Goal: Transaction & Acquisition: Book appointment/travel/reservation

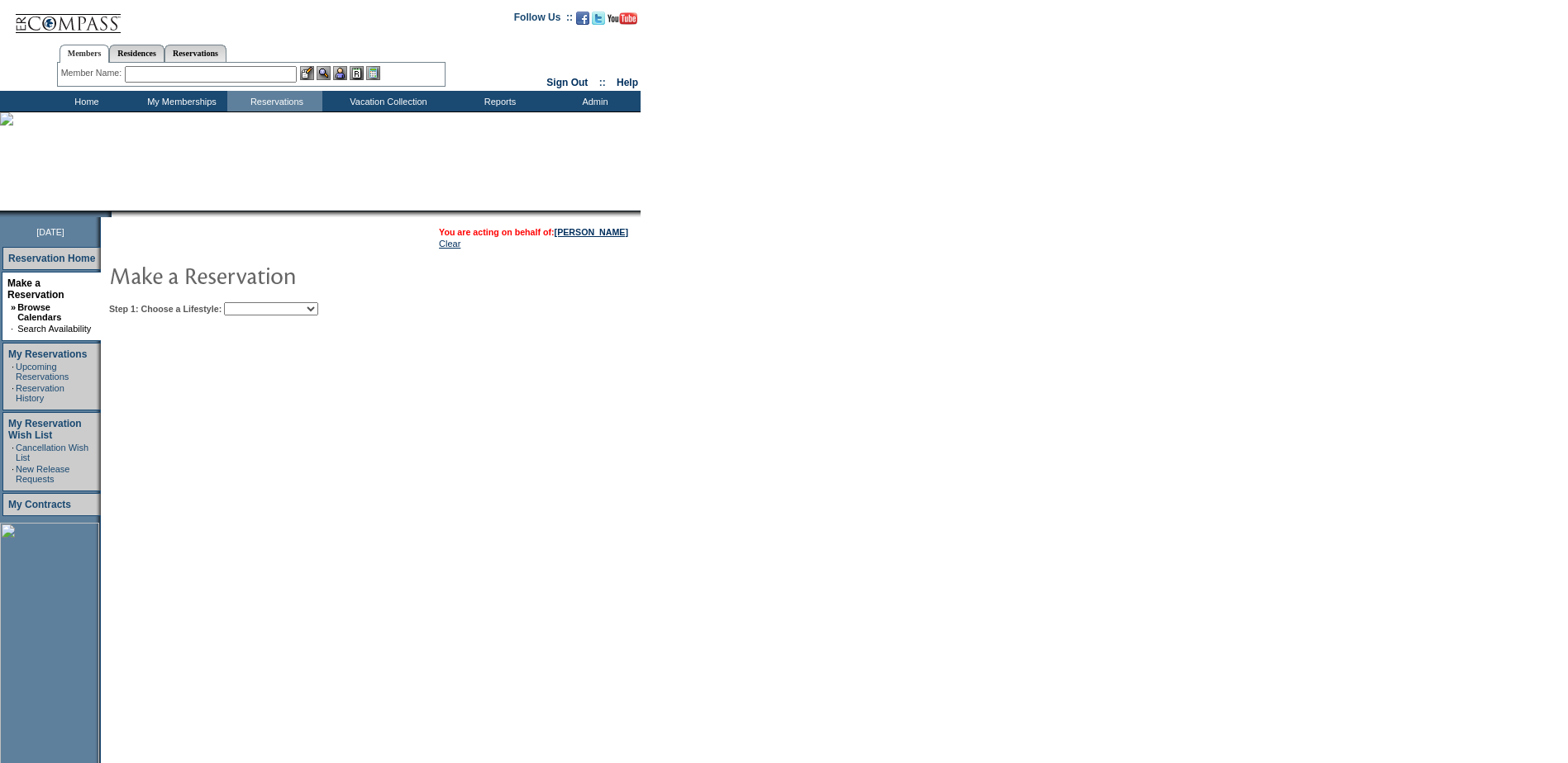
click at [303, 309] on select "Beach Leisure Metropolitan Mountain OIAL for Adventure OIAL for Couples OIAL fo…" at bounding box center [270, 309] width 94 height 13
select select "Beach"
click at [252, 304] on select "Beach Leisure Metropolitan Mountain OIAL for Adventure OIAL for Couples OIAL fo…" at bounding box center [270, 309] width 94 height 13
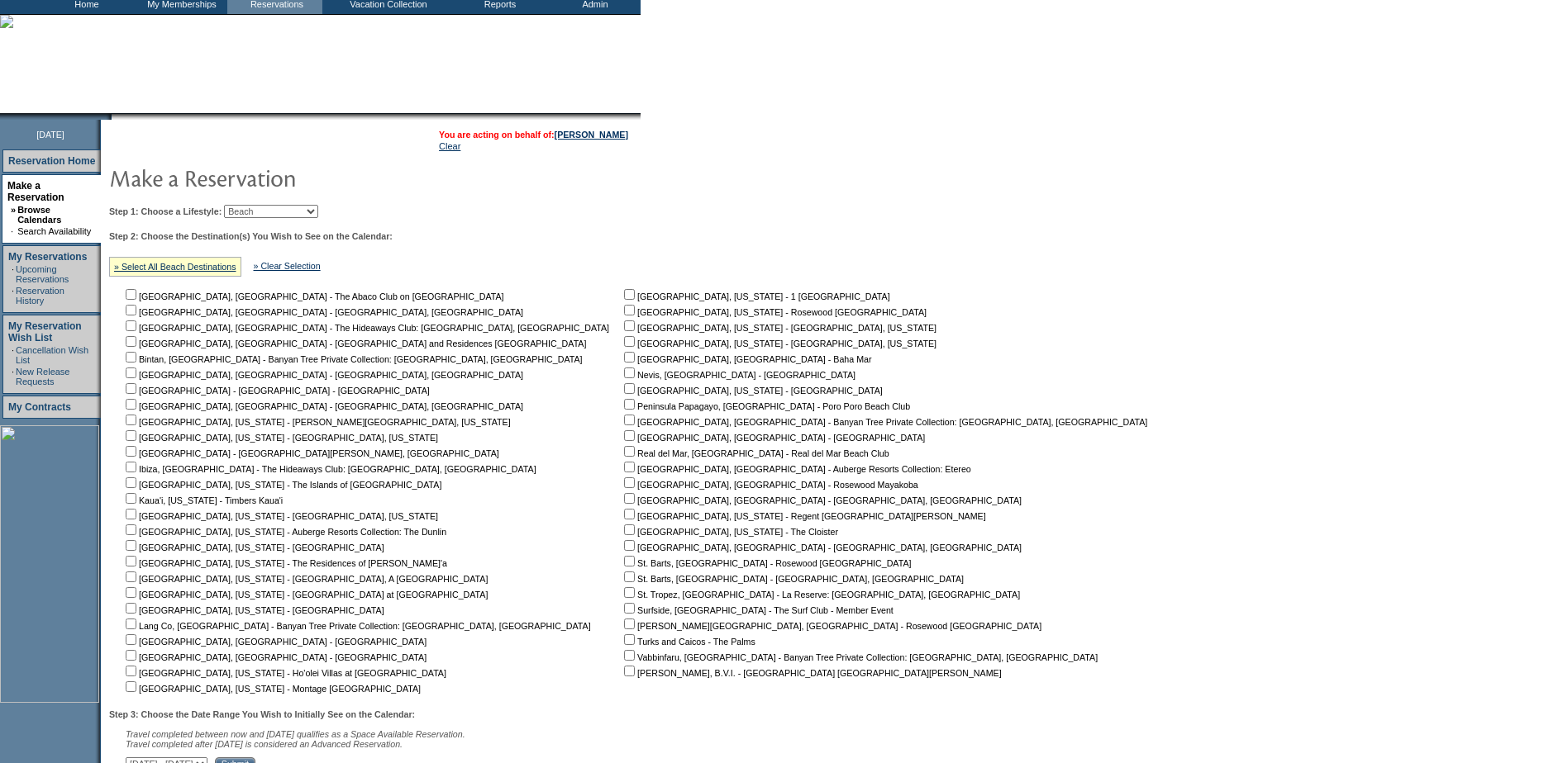
scroll to position [238, 0]
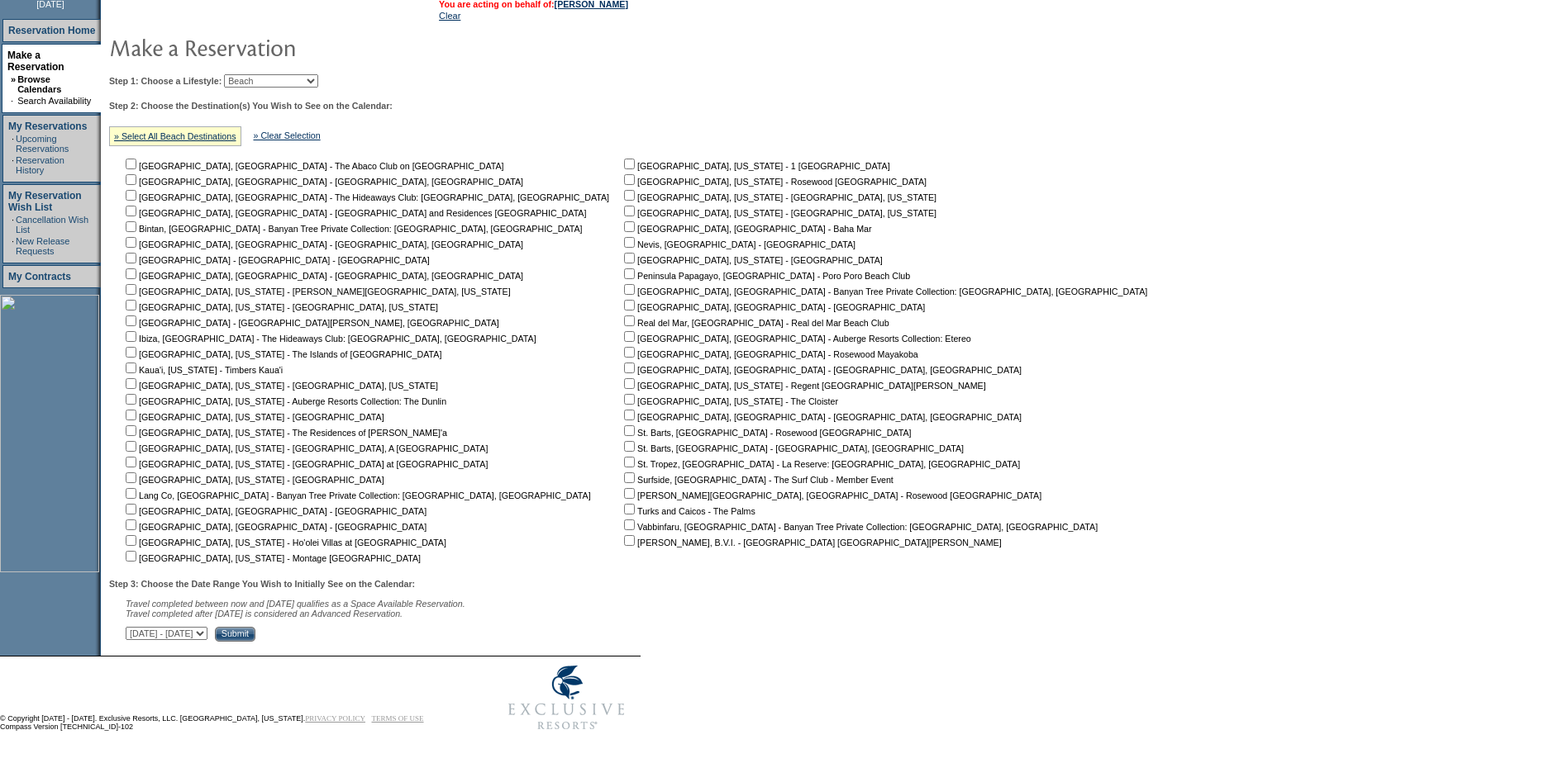
click at [624, 535] on input "checkbox" at bounding box center [629, 540] width 11 height 11
checkbox input "true"
click at [321, 623] on div "Step 3: Choose the Date Range You Wish to Initially See on the Calendar: Travel…" at bounding box center [634, 610] width 1049 height 62
drag, startPoint x: 322, startPoint y: 629, endPoint x: 328, endPoint y: 622, distance: 9.2
click at [208, 629] on select "October 2, 2025 - November 16, 2025 November 17, 2025 - December 31, 2025 Janua…" at bounding box center [166, 633] width 82 height 13
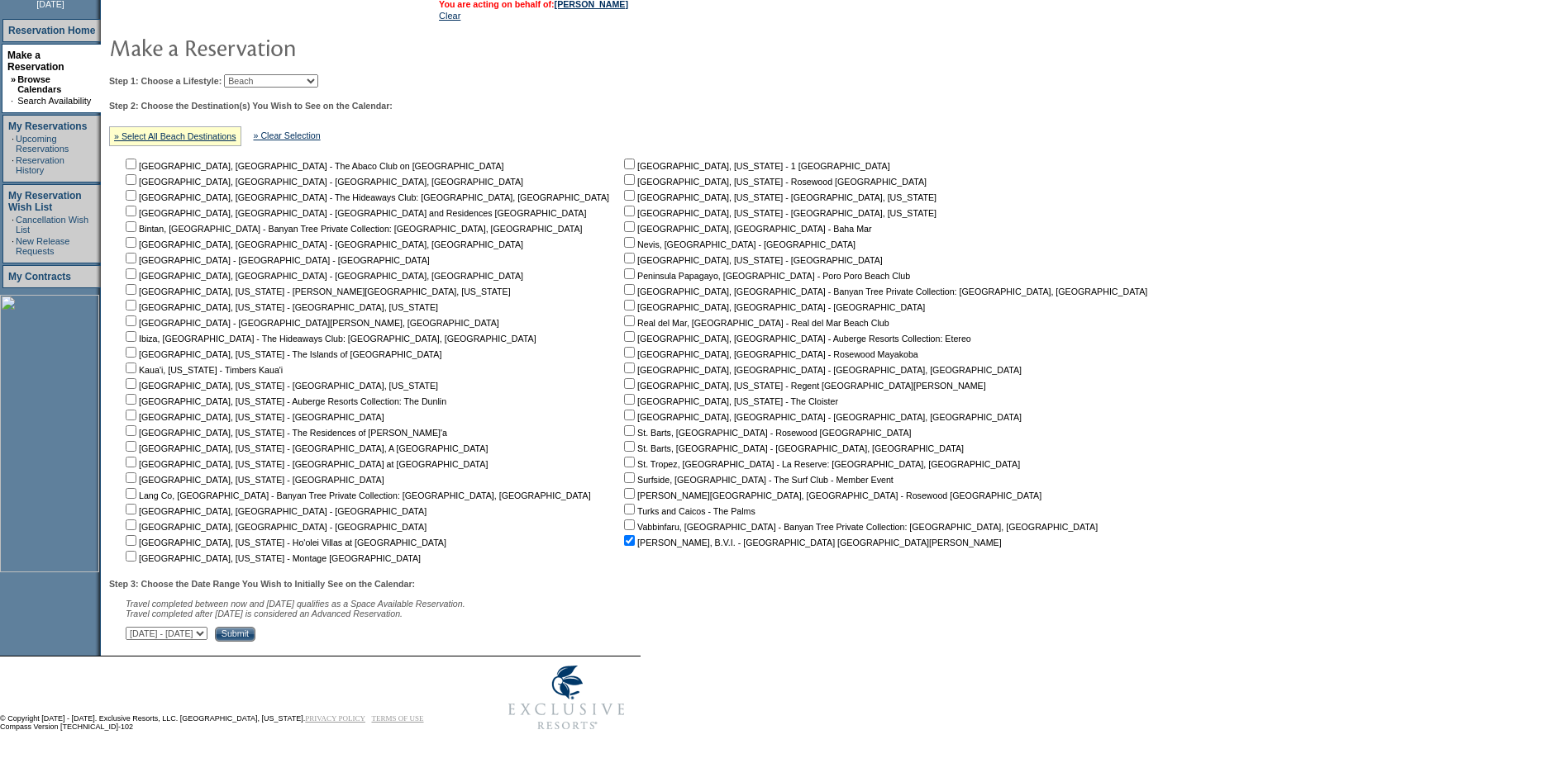
select select "11/17/2025|12/31/2025"
click at [135, 627] on select "October 2, 2025 - November 16, 2025 November 17, 2025 - December 31, 2025 Janua…" at bounding box center [166, 633] width 82 height 13
click at [255, 627] on input "Submit" at bounding box center [235, 634] width 41 height 15
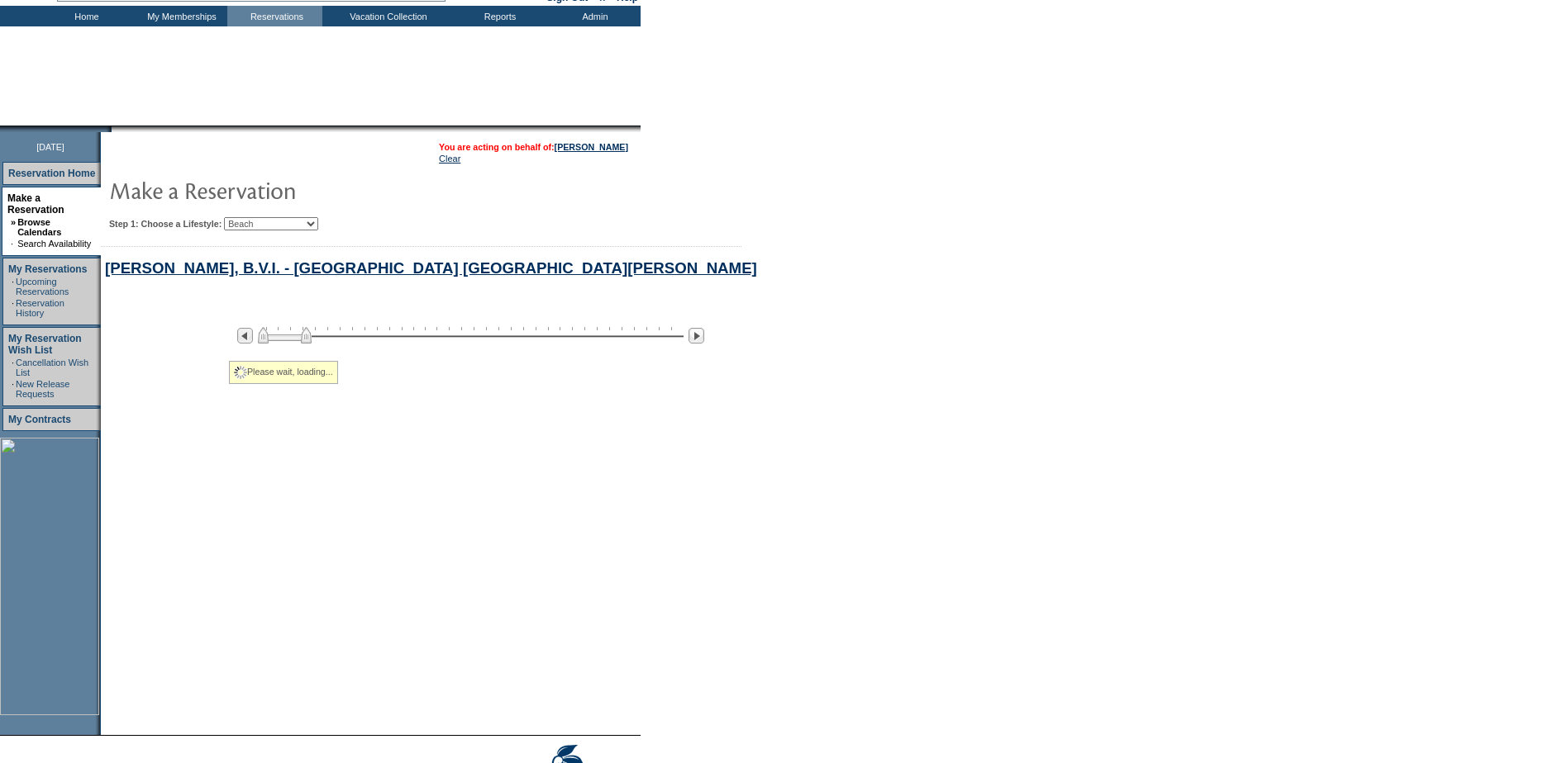
select select "Beach"
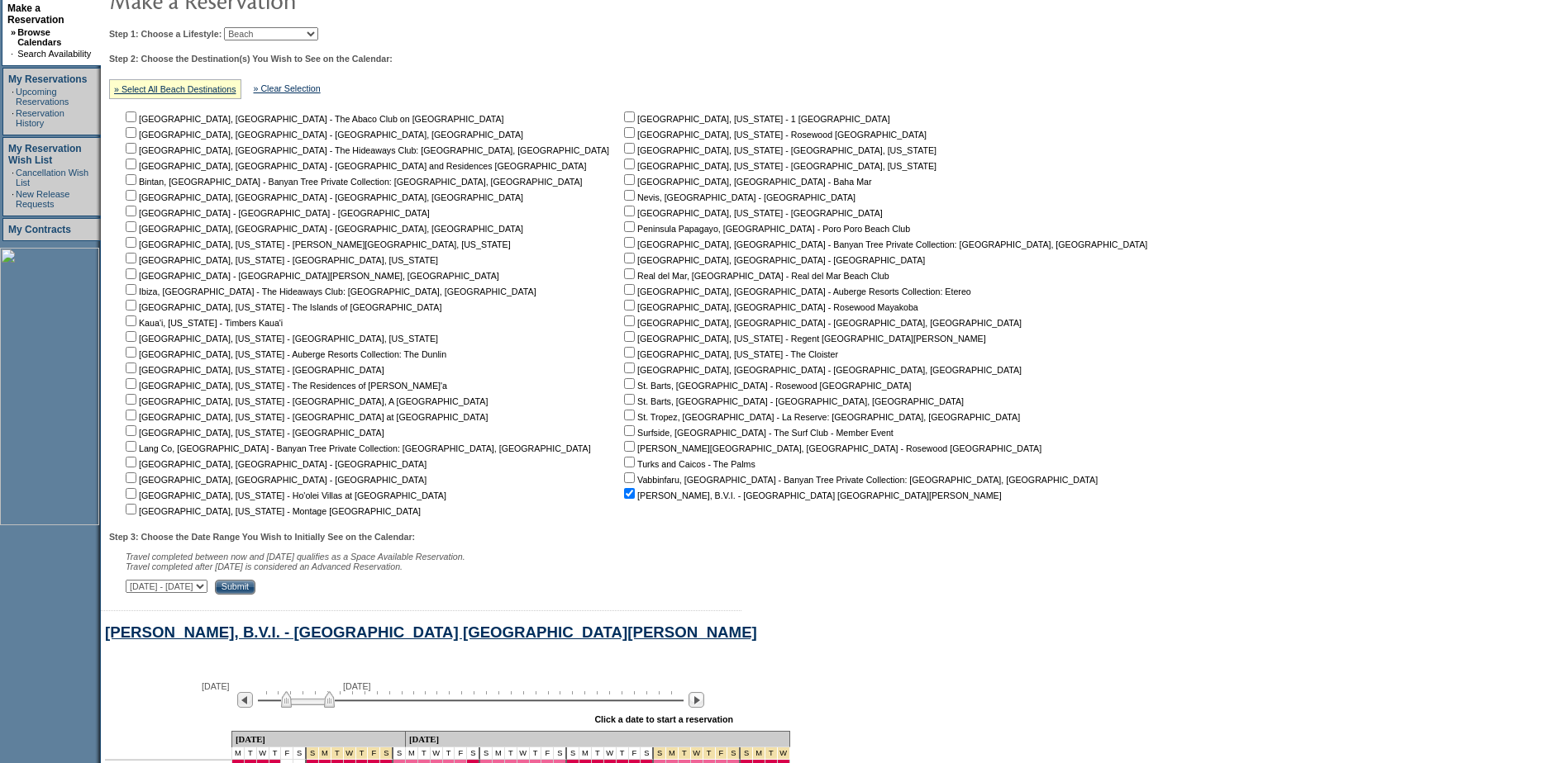
scroll to position [619, 0]
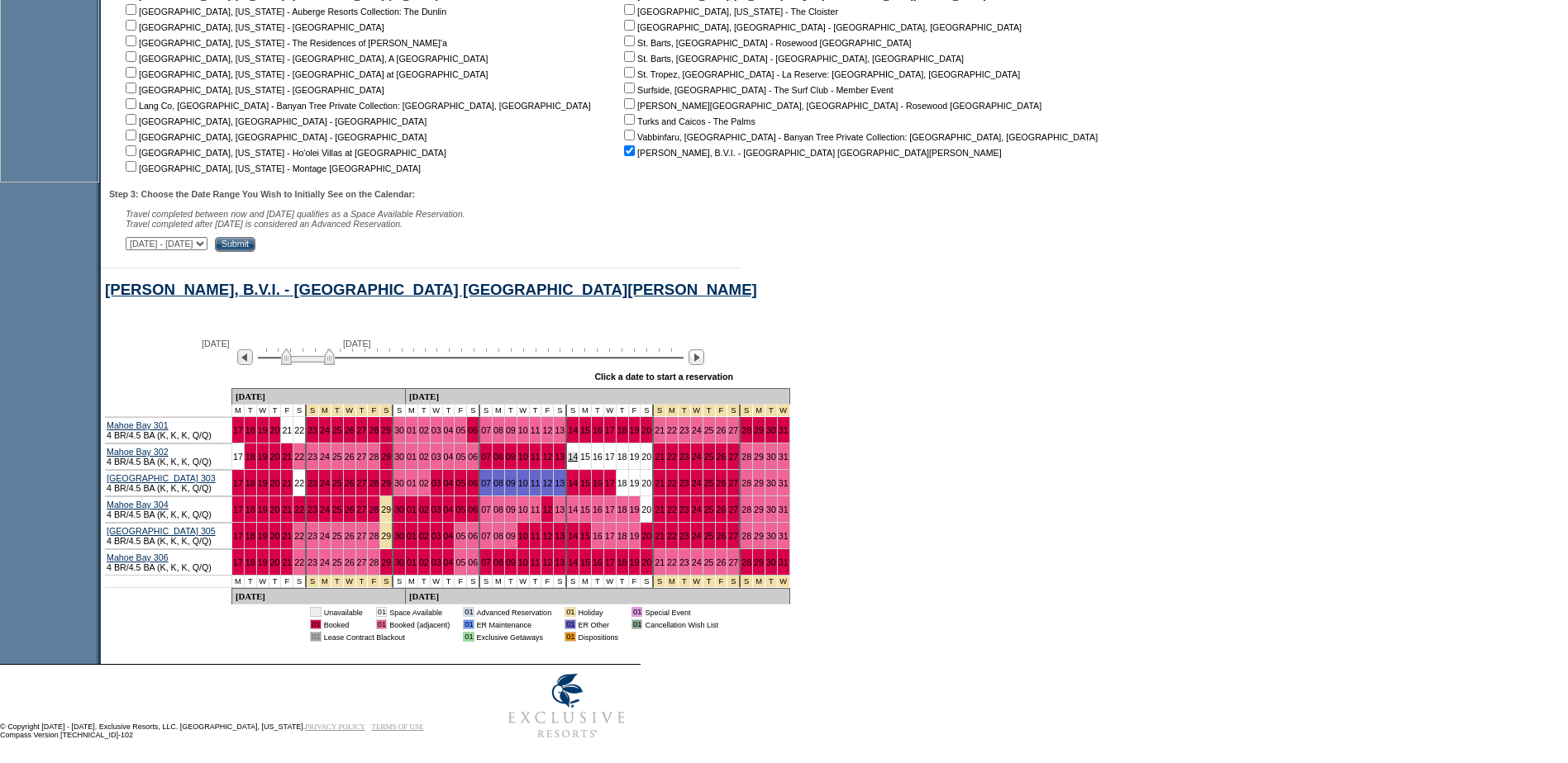
click at [568, 462] on link "14" at bounding box center [573, 457] width 10 height 10
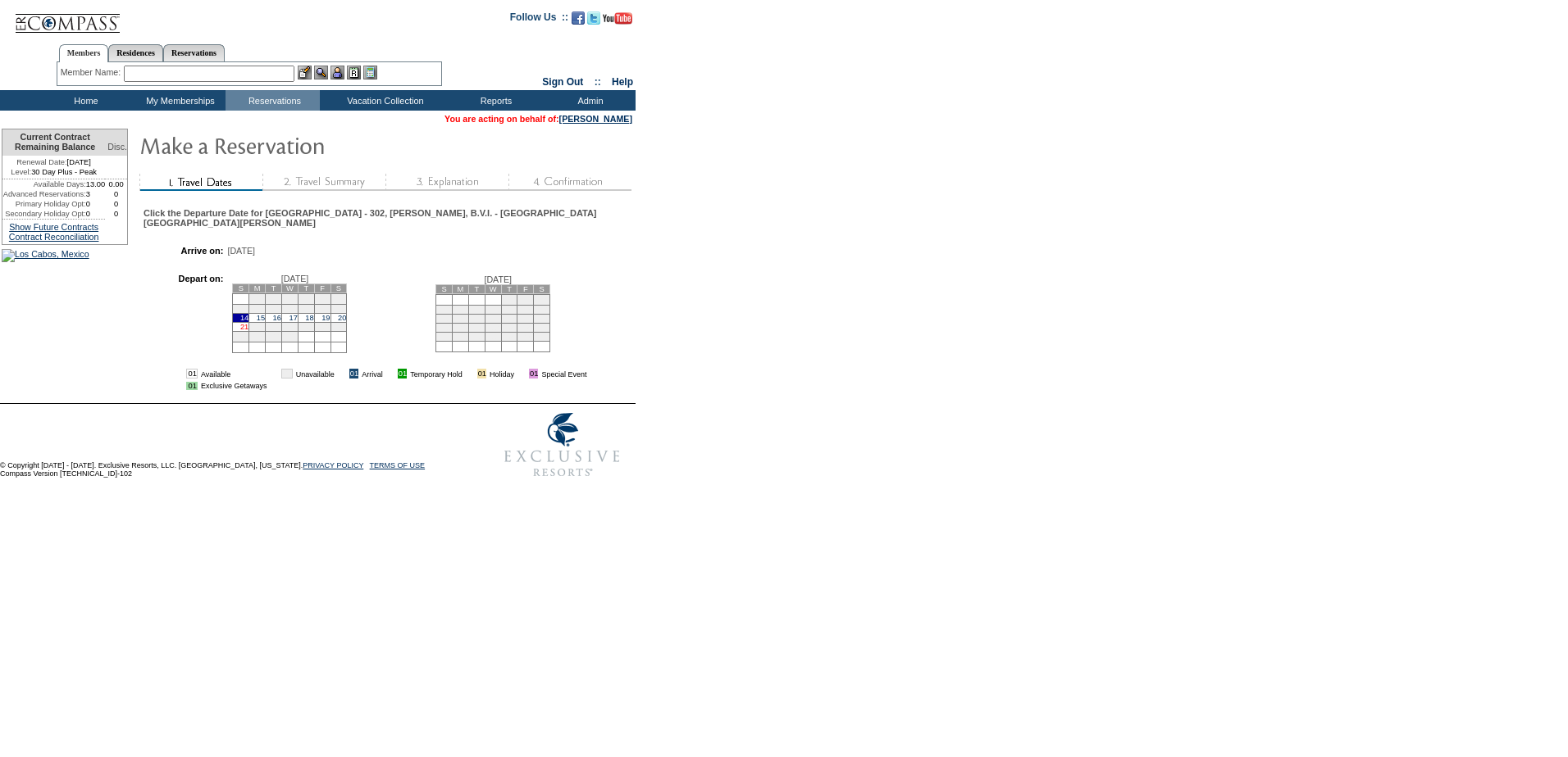
click at [249, 329] on link "21" at bounding box center [245, 327] width 8 height 8
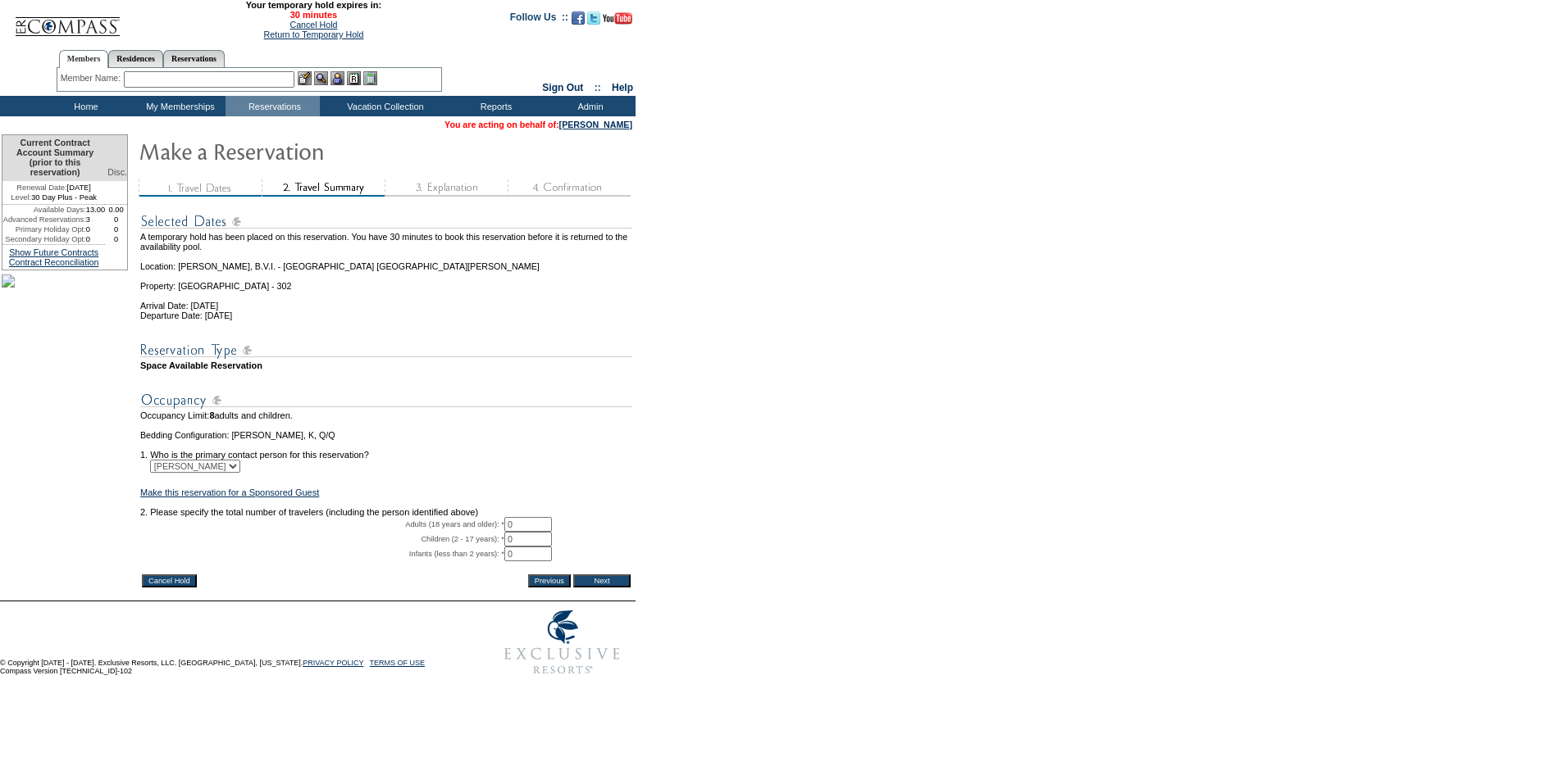
drag, startPoint x: 533, startPoint y: 554, endPoint x: 434, endPoint y: 535, distance: 100.8
click at [434, 535] on tbody "A temporary hold has been placed on this reservation. You have 30 minutes to bo…" at bounding box center [386, 386] width 492 height 370
type input "2"
click at [611, 588] on input "Next" at bounding box center [602, 580] width 57 height 13
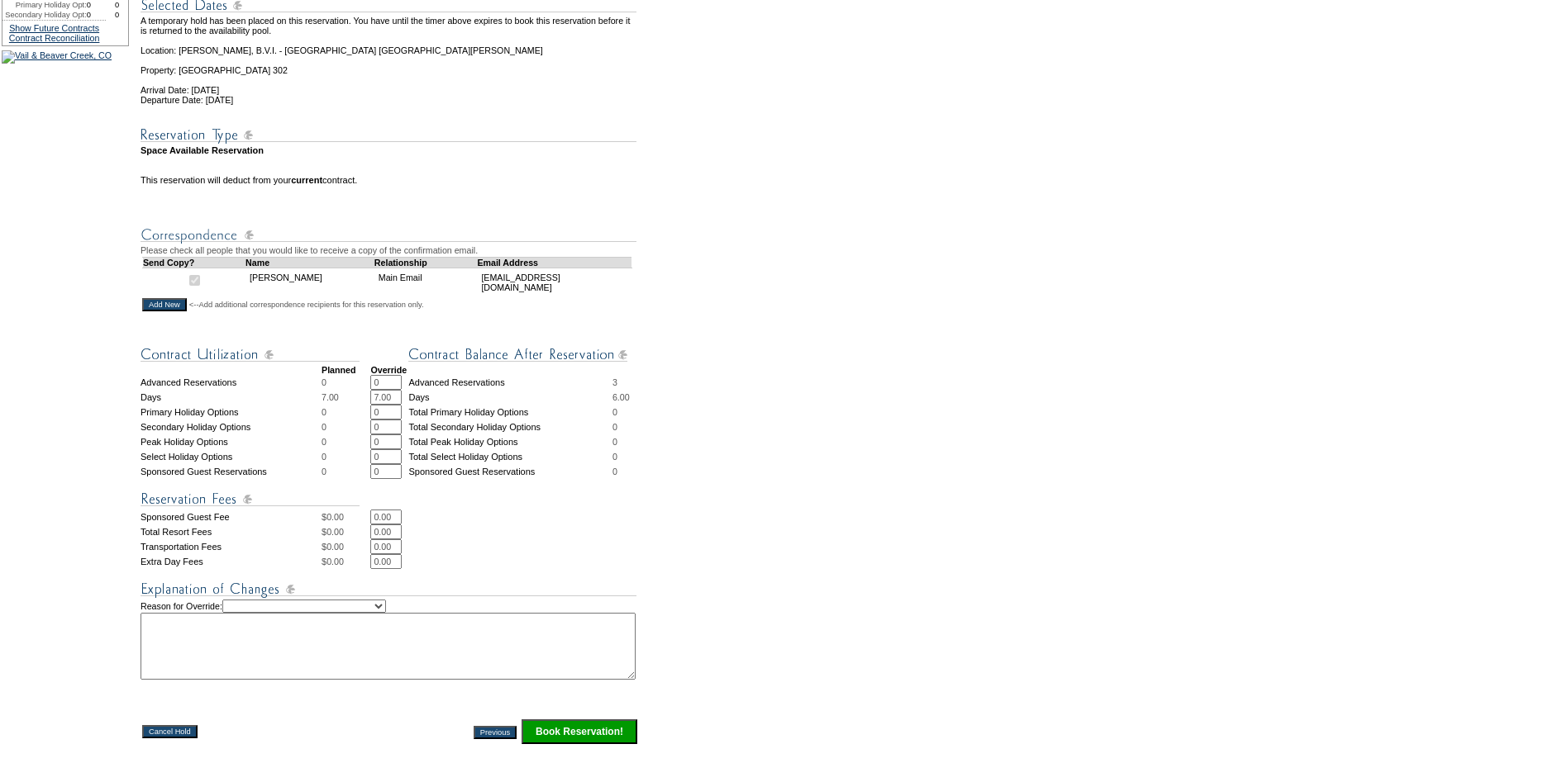
scroll to position [465, 0]
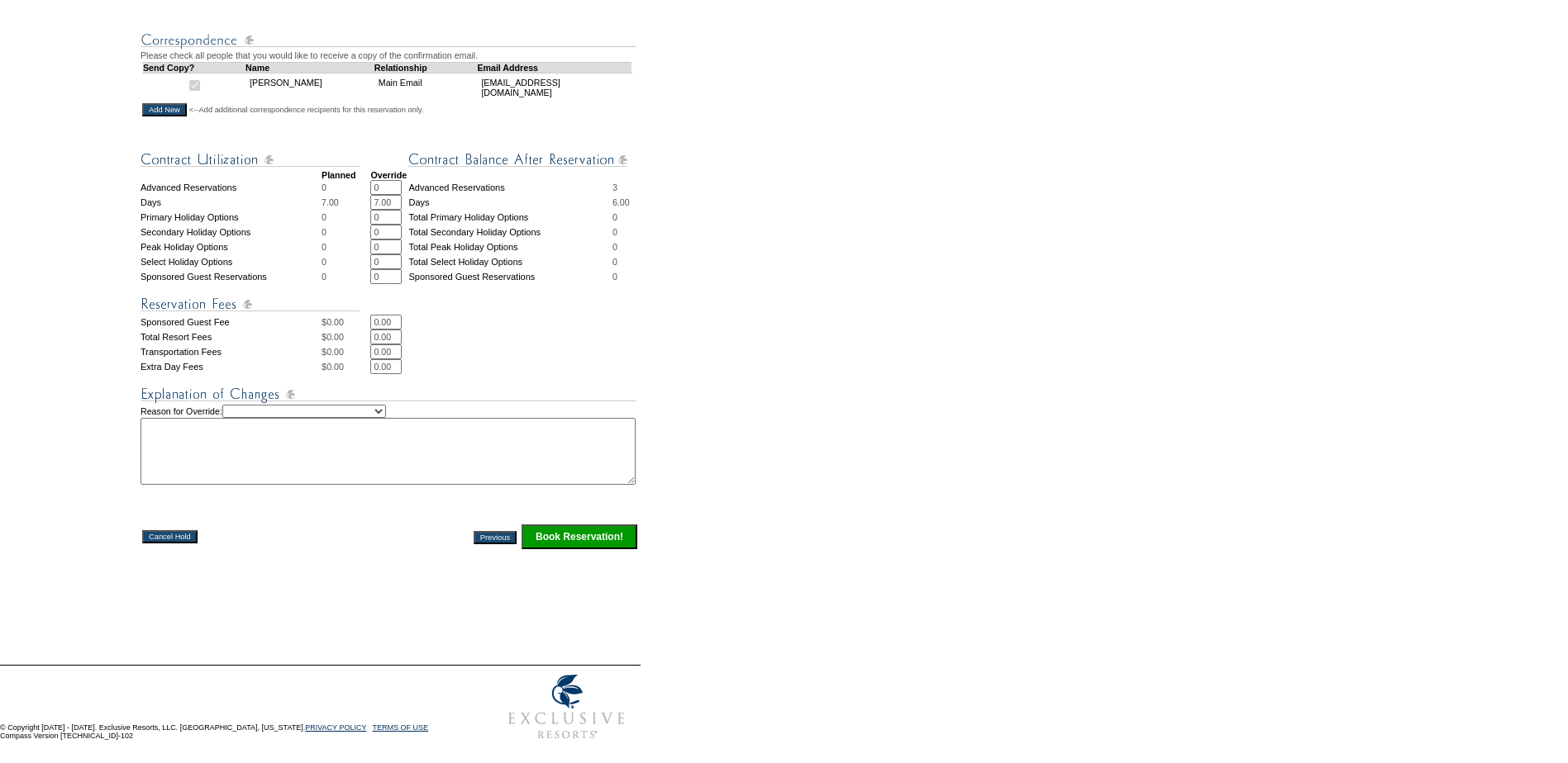
click at [596, 537] on input "Book Reservation!" at bounding box center [579, 536] width 116 height 25
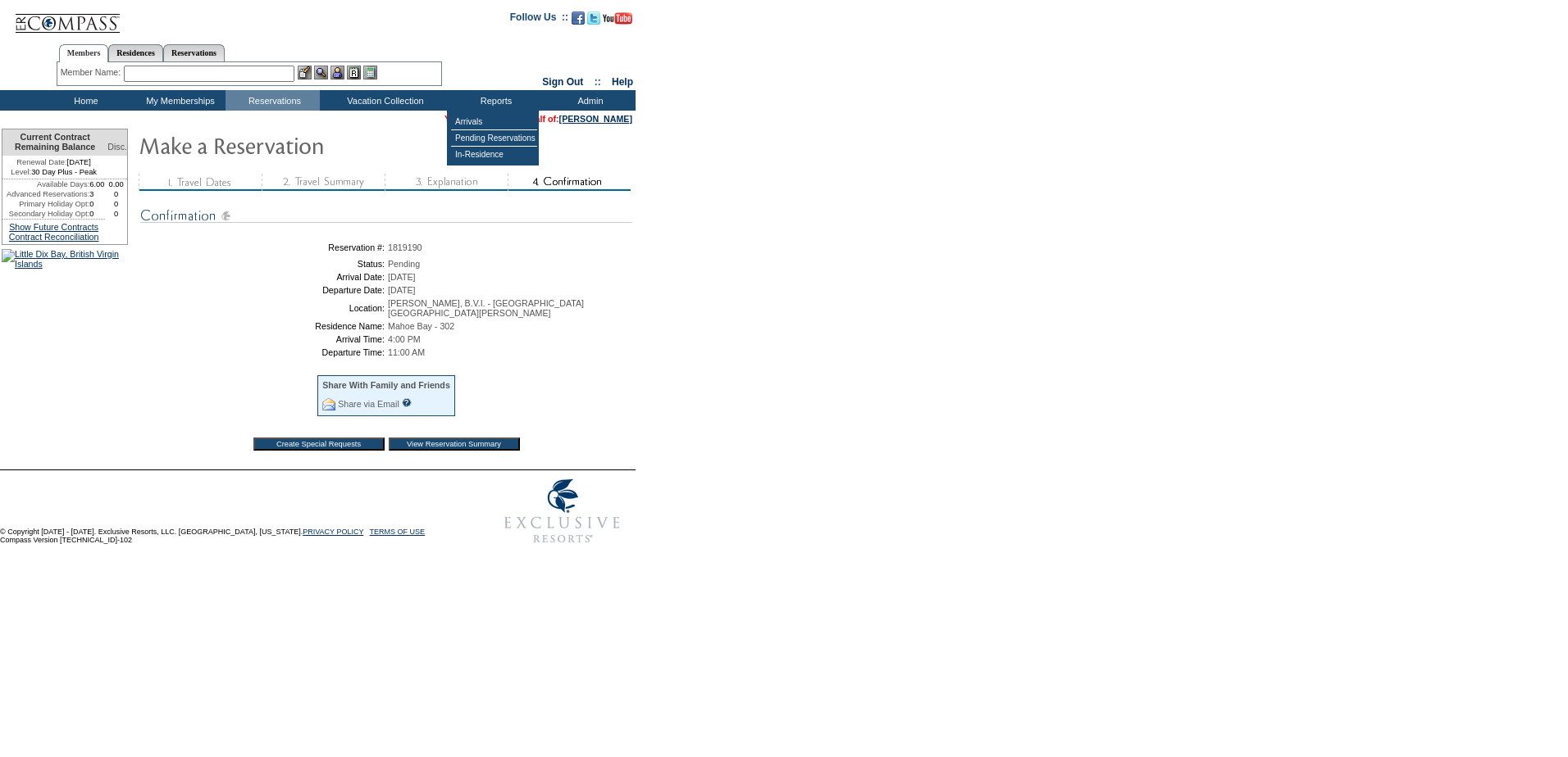
click at [251, 72] on input "text" at bounding box center [209, 74] width 171 height 17
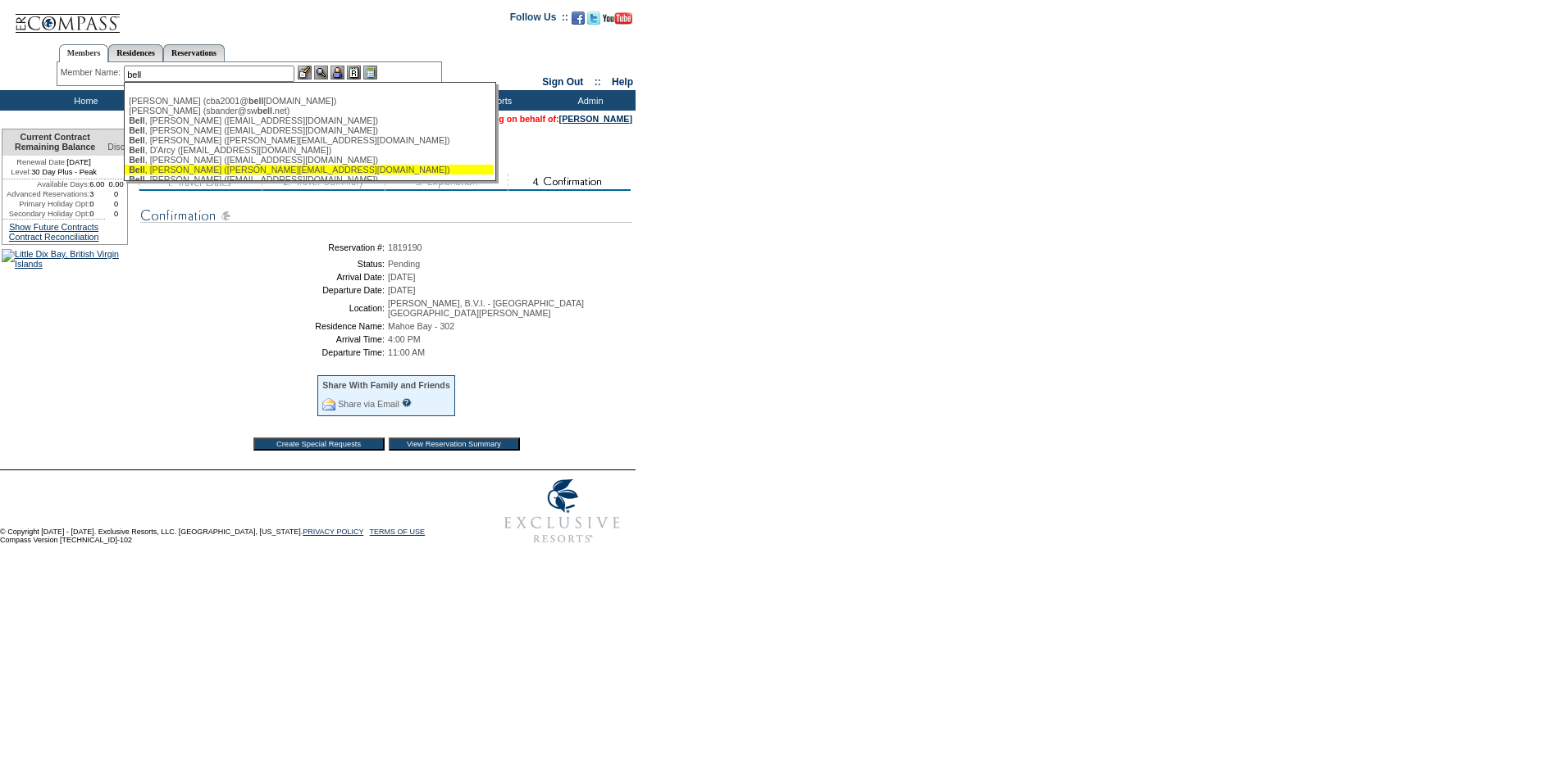
click at [207, 172] on div "[PERSON_NAME] ([EMAIL_ADDRESS][DOMAIN_NAME])" at bounding box center [308, 170] width 361 height 10
type input "[PERSON_NAME] ([EMAIL_ADDRESS][DOMAIN_NAME])"
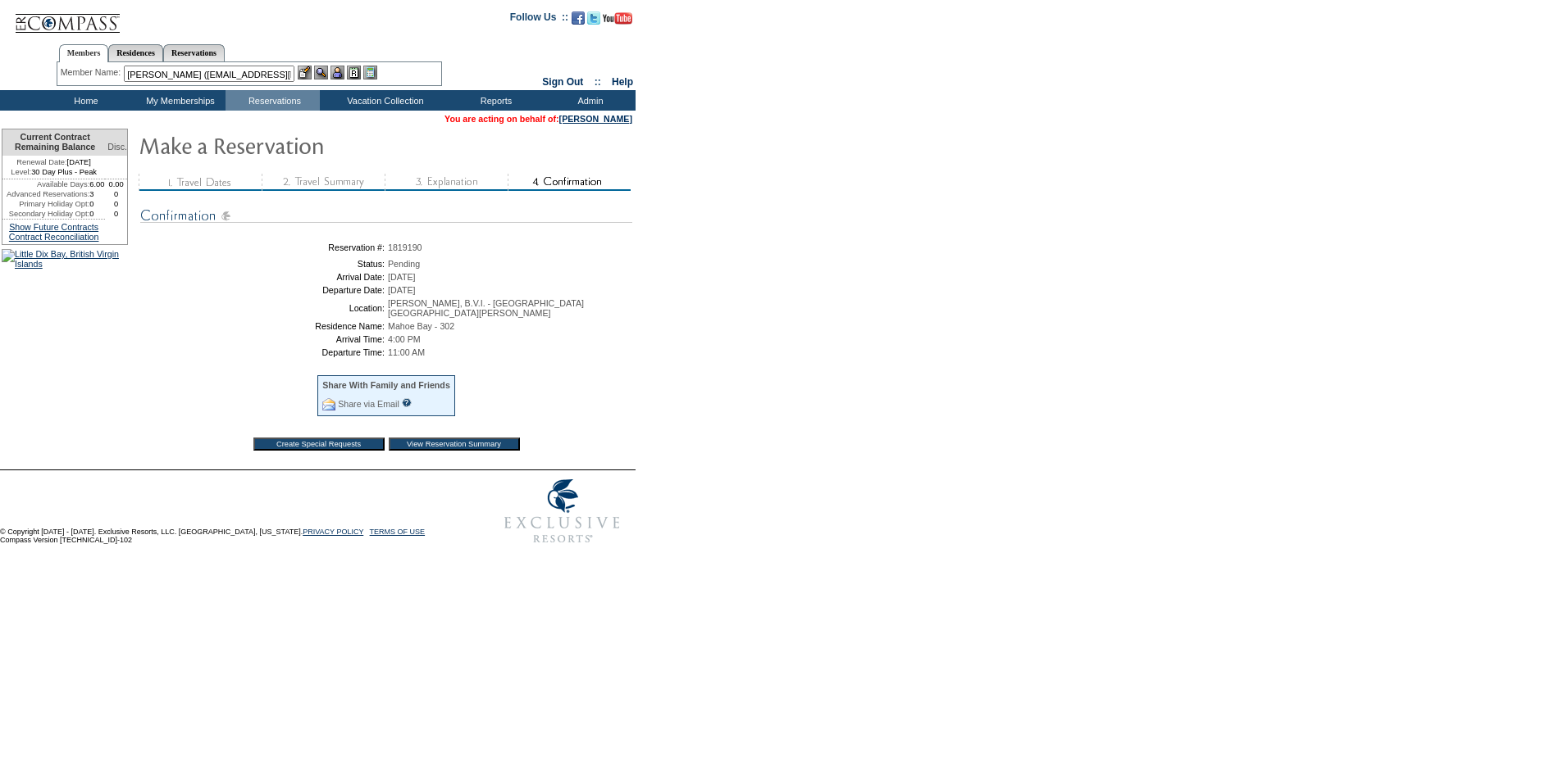
click at [345, 67] on img at bounding box center [337, 73] width 14 height 14
click at [328, 67] on img at bounding box center [321, 73] width 14 height 14
